Goal: Information Seeking & Learning: Learn about a topic

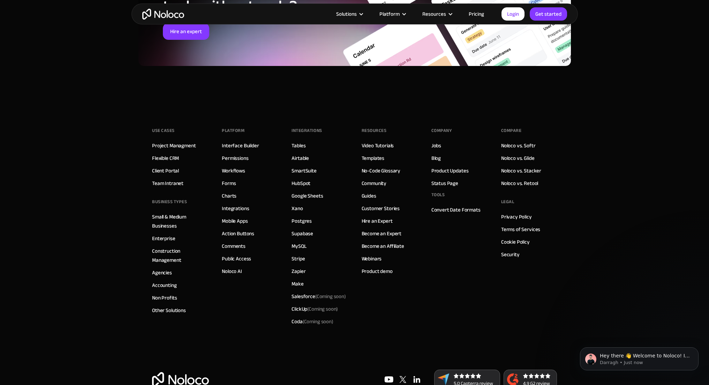
scroll to position [2129, 0]
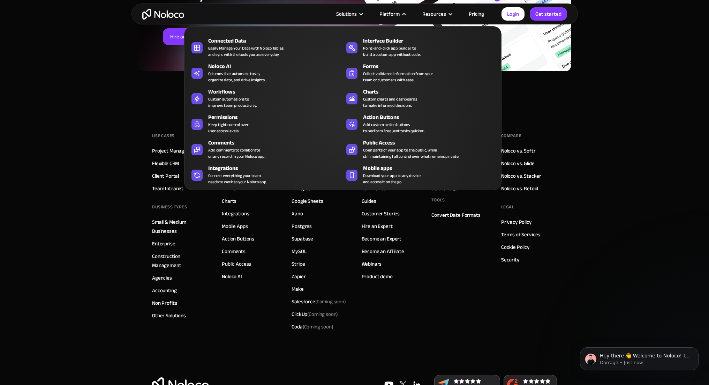
click at [470, 17] on nav "Connected Data Easily Manage Your Data with Noloco Tables and sync with the too…" at bounding box center [342, 103] width 317 height 174
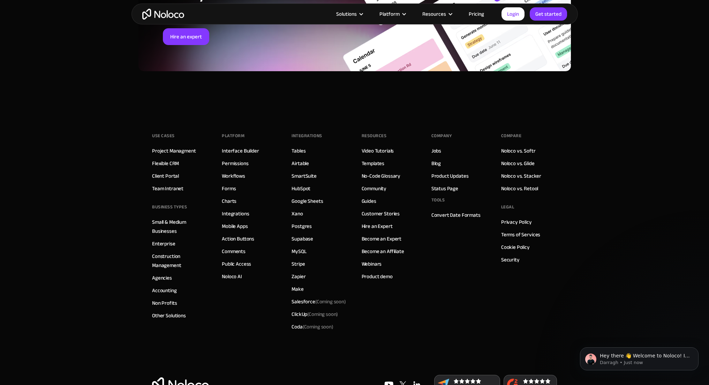
click at [476, 14] on link "Pricing" at bounding box center [476, 13] width 33 height 9
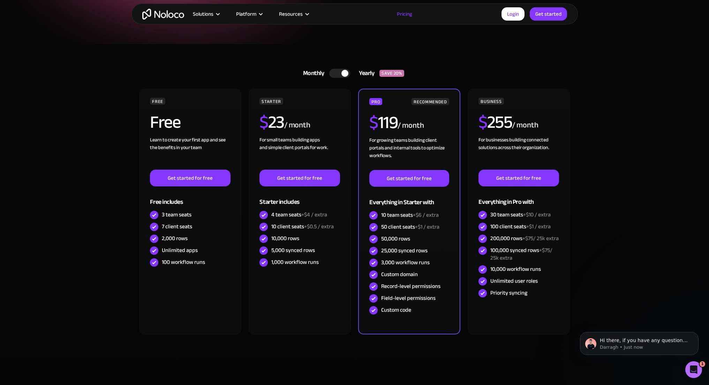
scroll to position [126, 0]
click at [337, 73] on div at bounding box center [339, 73] width 21 height 9
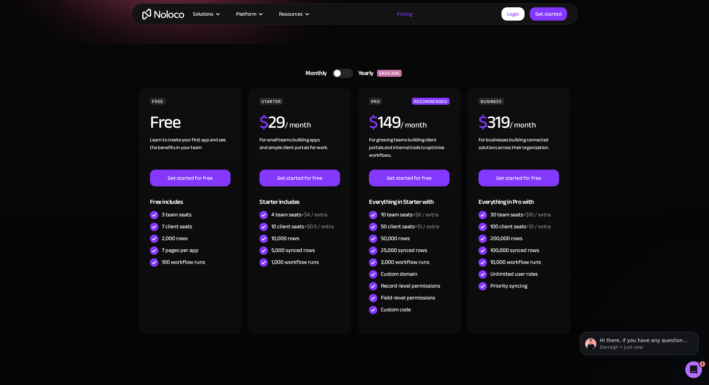
click at [344, 73] on div at bounding box center [342, 73] width 21 height 9
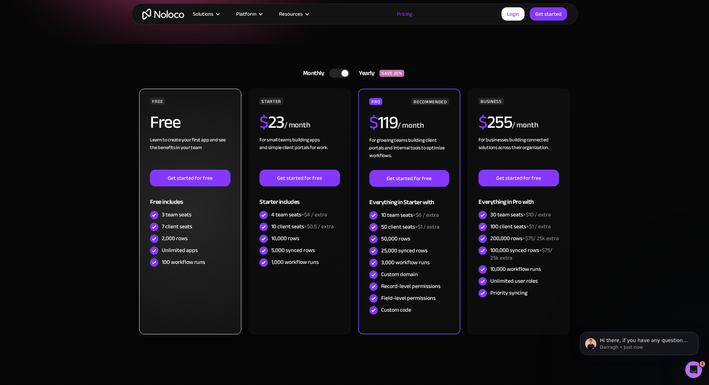
click at [218, 124] on div "Free" at bounding box center [190, 124] width 80 height 23
click at [170, 131] on h2 "Free" at bounding box center [165, 121] width 30 height 17
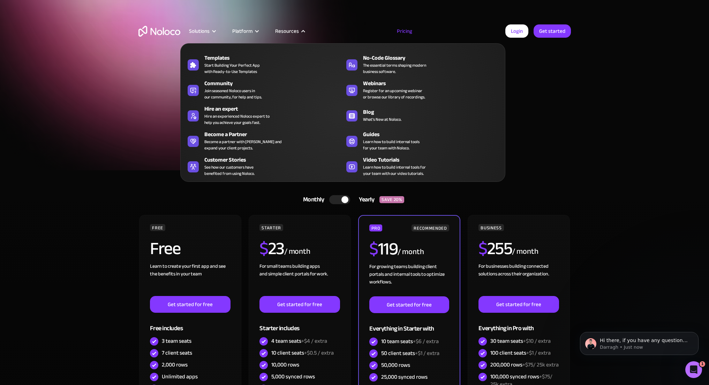
scroll to position [0, 0]
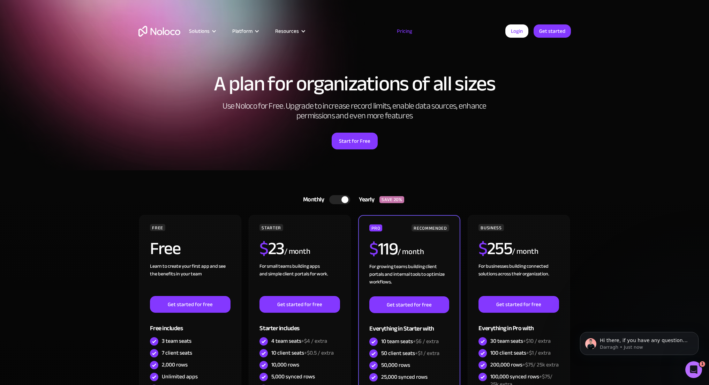
click at [172, 34] on img "home" at bounding box center [159, 31] width 42 height 11
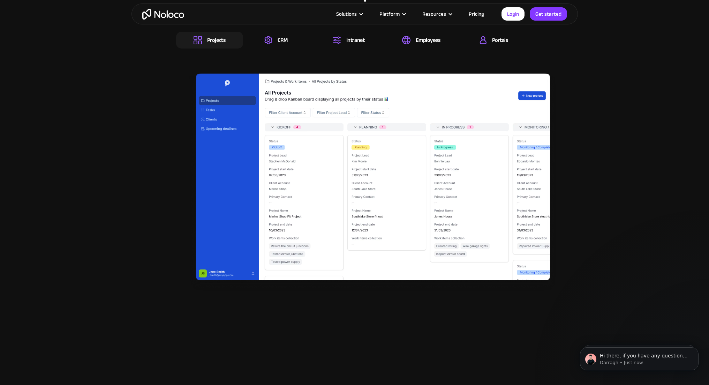
scroll to position [1172, 0]
